Goal: Use online tool/utility

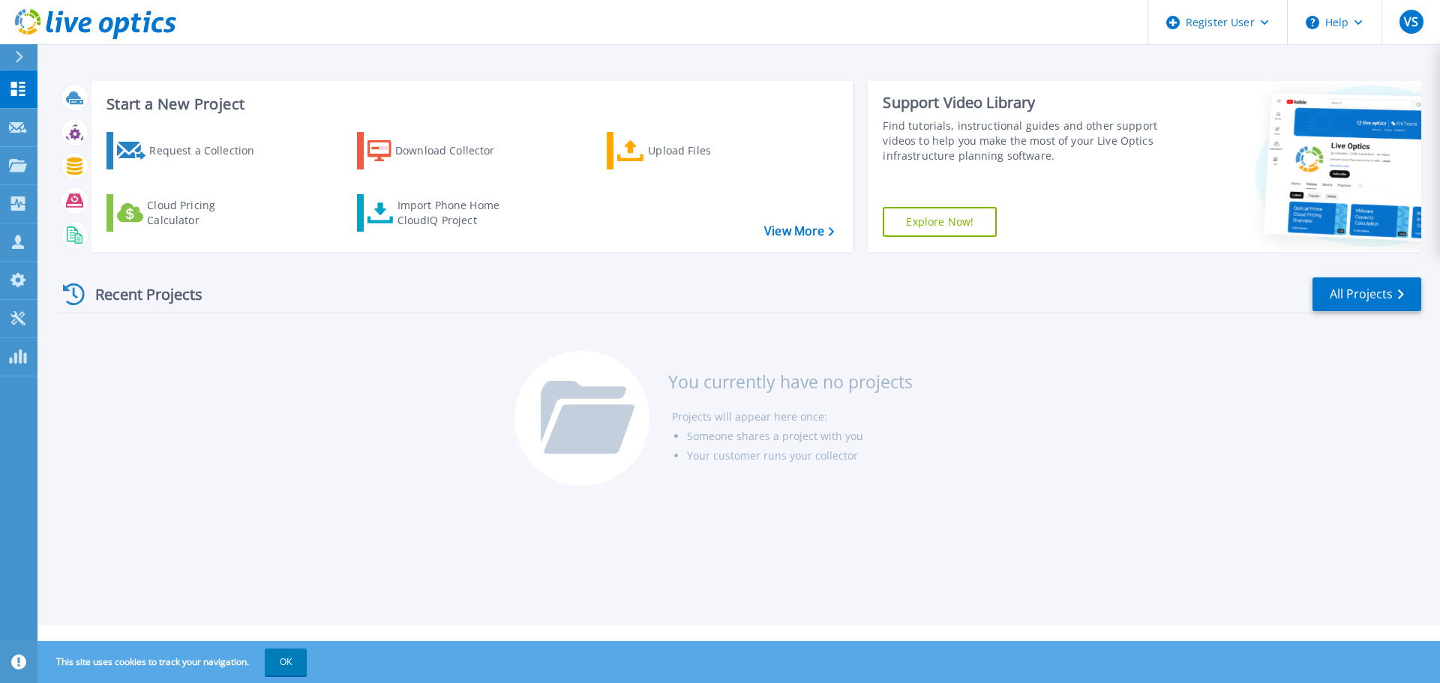
click at [20, 47] on div at bounding box center [26, 57] width 24 height 26
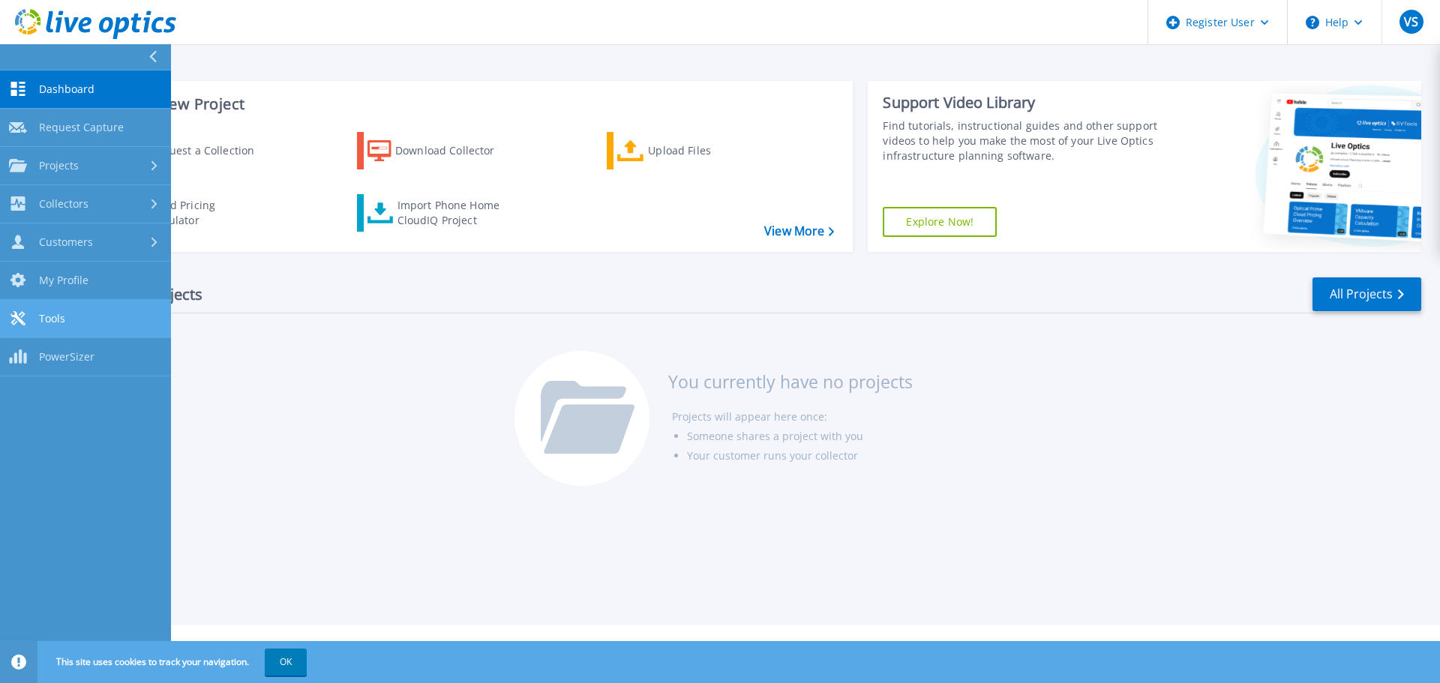
click at [73, 326] on link "Tools Tools" at bounding box center [85, 319] width 171 height 38
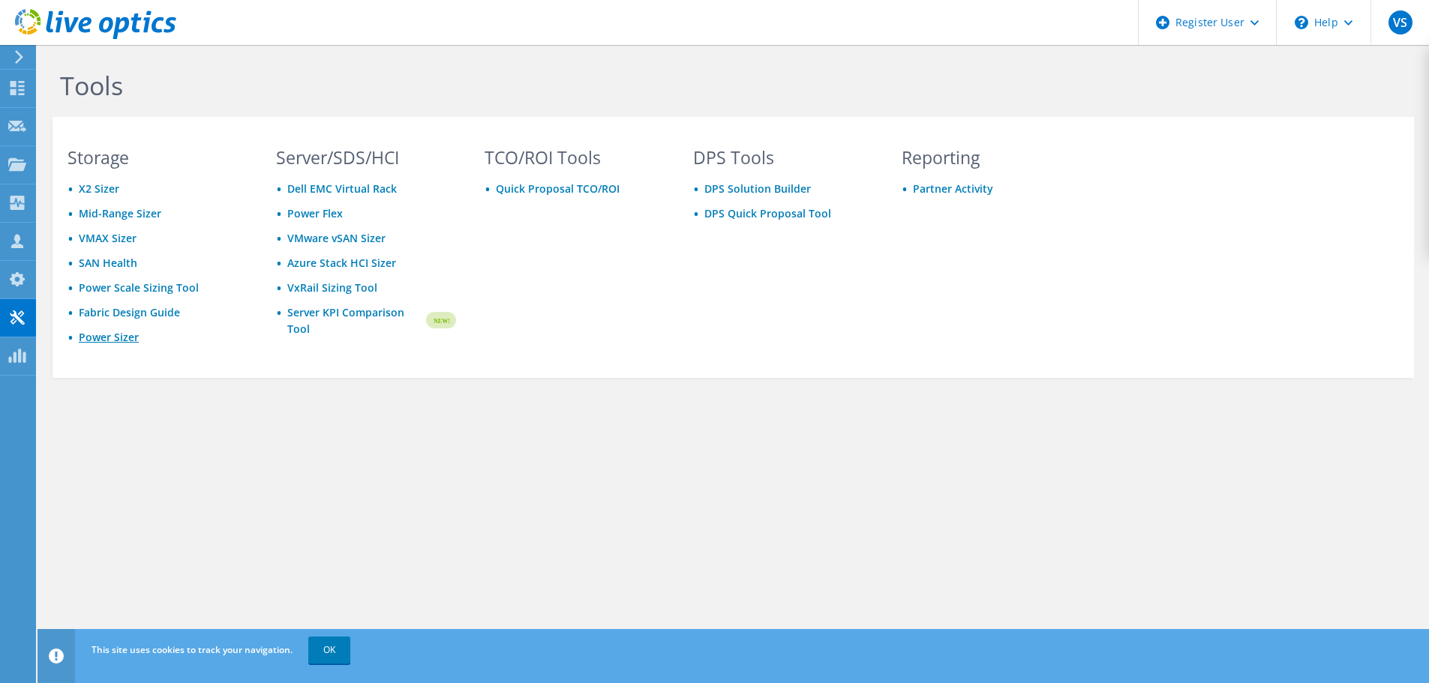
click at [124, 335] on link "Power Sizer" at bounding box center [109, 337] width 60 height 14
